Goal: Task Accomplishment & Management: Use online tool/utility

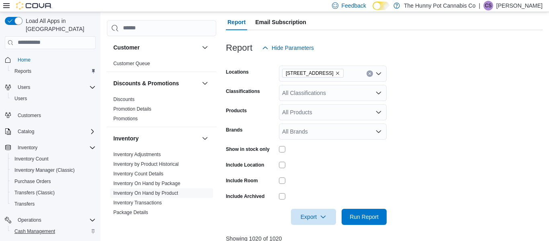
scroll to position [36, 0]
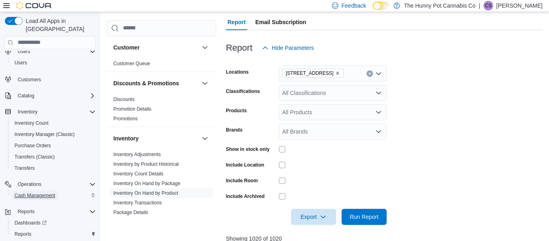
click at [41, 190] on span "Cash Management" at bounding box center [34, 195] width 41 height 10
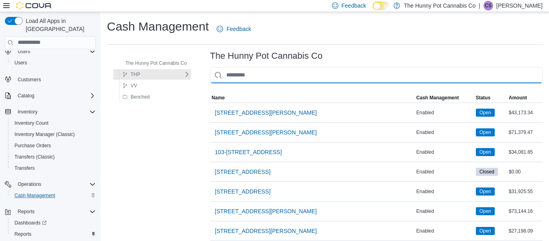
click at [302, 77] on input "This is a search bar. As you type, the results lower in the page will automatic…" at bounding box center [376, 75] width 332 height 16
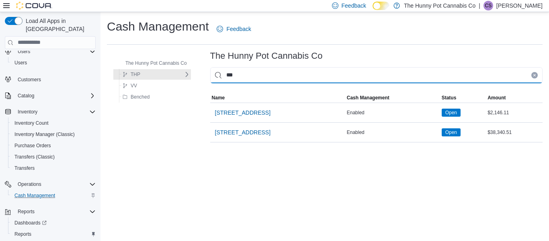
type input "****"
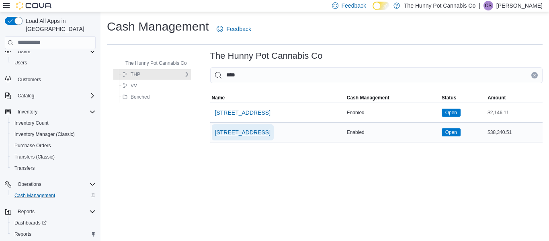
click at [270, 135] on button "[STREET_ADDRESS]" at bounding box center [243, 132] width 62 height 16
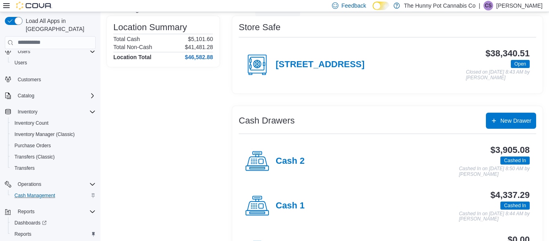
click at [292, 211] on div "Cash 1" at bounding box center [274, 206] width 59 height 24
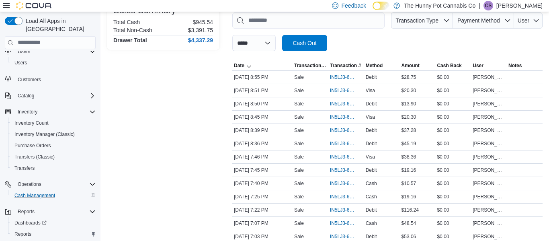
scroll to position [124, 0]
click at [339, 98] on span "IN5LJ3-6145675" at bounding box center [346, 103] width 33 height 10
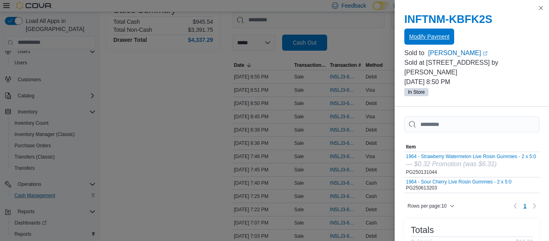
click at [437, 32] on span "Modify Payment" at bounding box center [429, 37] width 40 height 16
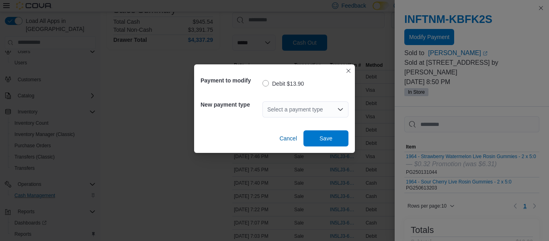
click at [335, 108] on div "Select a payment type" at bounding box center [305, 109] width 86 height 16
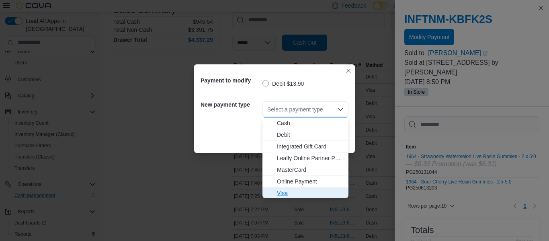
click at [293, 189] on span "Visa" at bounding box center [310, 193] width 67 height 8
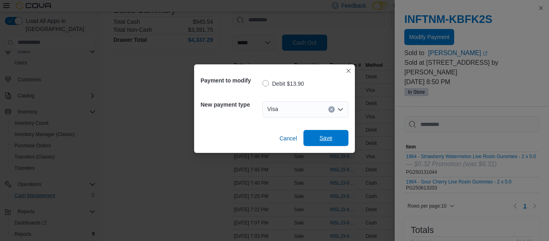
click at [330, 141] on span "Save" at bounding box center [325, 138] width 13 height 8
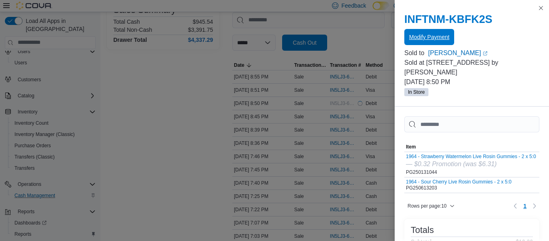
scroll to position [0, 0]
click at [539, 8] on button "Close this dialog" at bounding box center [541, 8] width 10 height 10
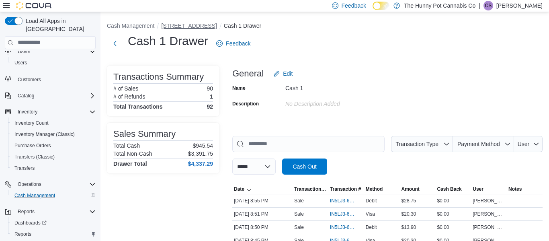
click at [203, 24] on button "[STREET_ADDRESS]" at bounding box center [188, 25] width 55 height 6
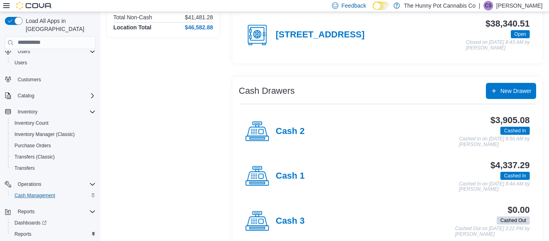
scroll to position [103, 0]
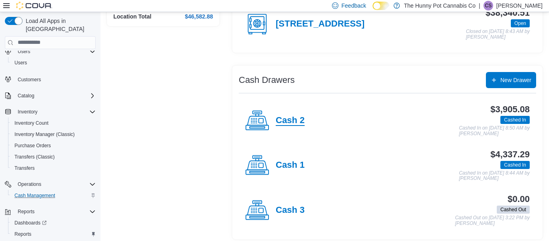
click at [291, 122] on h4 "Cash 2" at bounding box center [290, 120] width 29 height 10
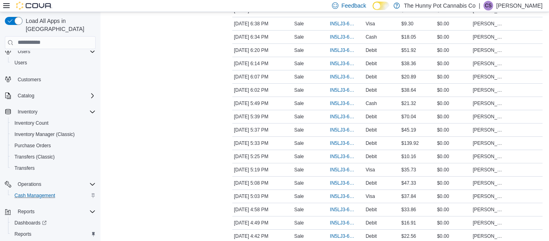
scroll to position [484, 0]
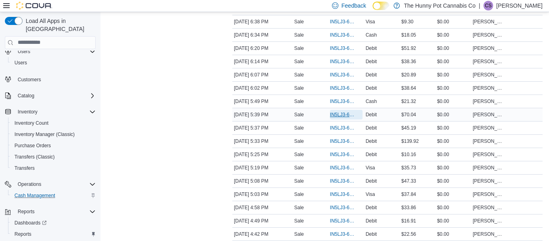
click at [343, 113] on span "IN5LJ3-6143305" at bounding box center [342, 114] width 25 height 6
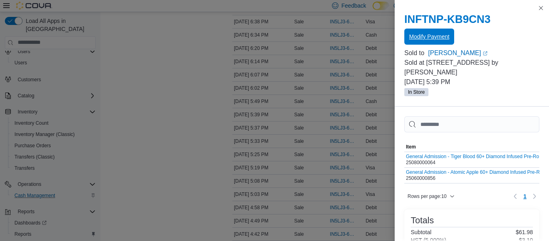
click at [434, 38] on span "Modify Payment" at bounding box center [429, 37] width 40 height 8
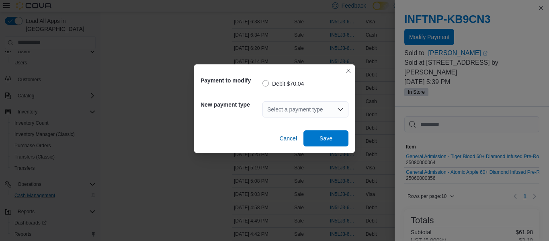
click at [331, 110] on div "Select a payment type" at bounding box center [305, 109] width 86 height 16
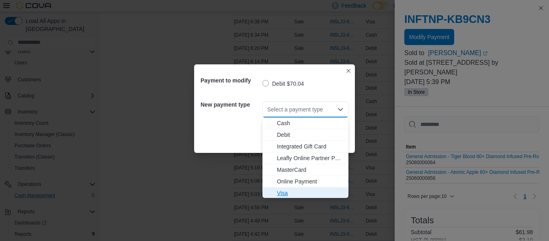
click at [292, 189] on span "Visa" at bounding box center [310, 193] width 67 height 8
click at [292, 188] on div "Payment to modify Debit $70.04 New payment type Select a payment type Combo box…" at bounding box center [274, 120] width 549 height 241
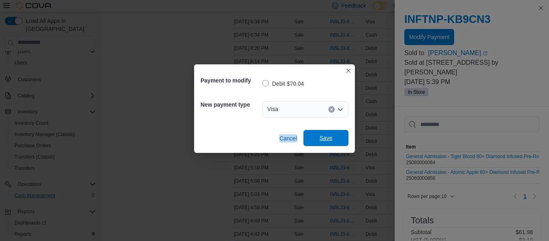
click at [316, 139] on span "Save" at bounding box center [325, 138] width 35 height 16
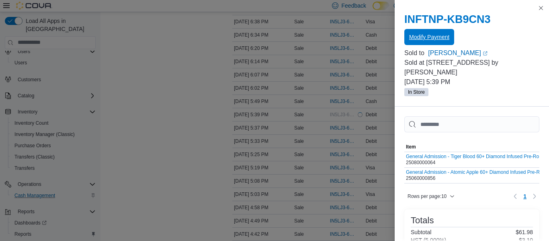
scroll to position [0, 0]
click at [404, 29] on button "Modify Payment" at bounding box center [429, 37] width 50 height 16
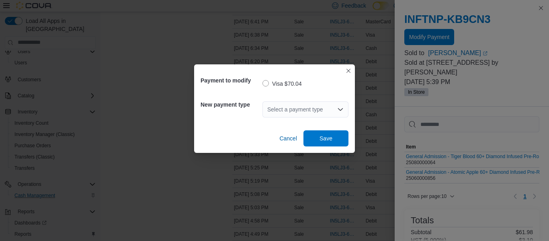
click at [338, 106] on icon "Open list of options" at bounding box center [340, 109] width 6 height 6
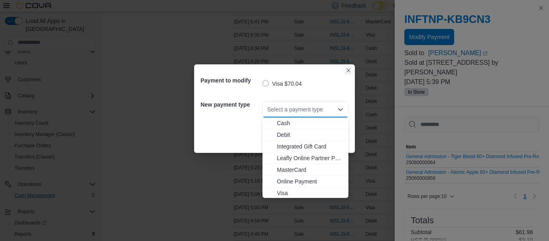
click at [347, 72] on button "Closes this modal window" at bounding box center [348, 70] width 10 height 10
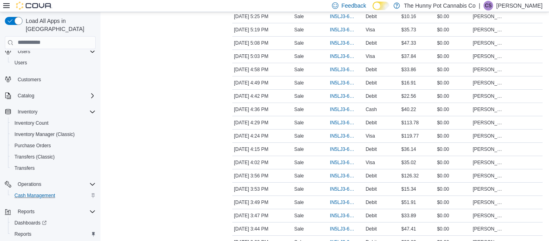
scroll to position [636, 0]
click at [343, 232] on span "IN5LJ3-6141918" at bounding box center [346, 228] width 33 height 10
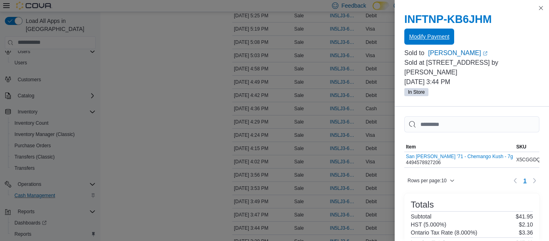
click at [434, 43] on span "Modify Payment" at bounding box center [429, 37] width 40 height 16
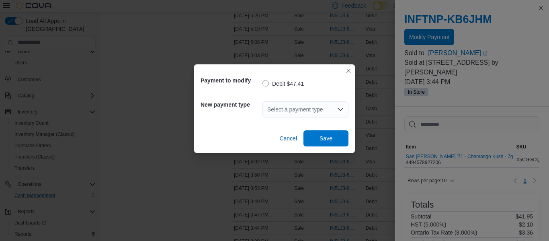
click at [328, 114] on div "Select a payment type" at bounding box center [305, 109] width 86 height 16
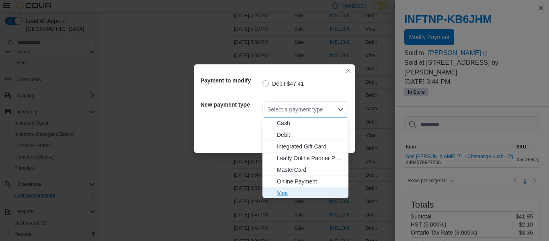
click at [294, 188] on button "Visa" at bounding box center [305, 193] width 86 height 12
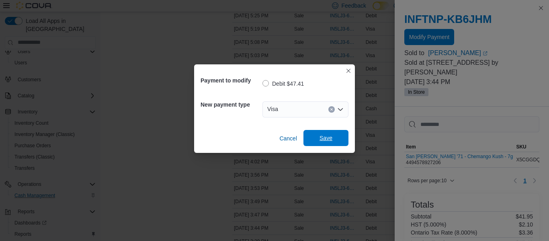
click at [318, 141] on span "Save" at bounding box center [325, 138] width 35 height 16
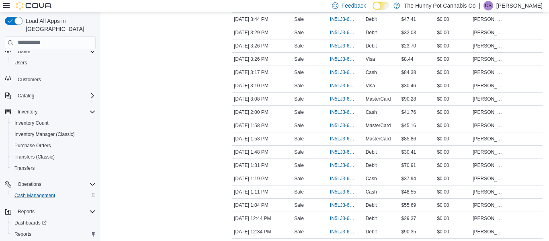
scroll to position [846, 0]
